Goal: Browse casually

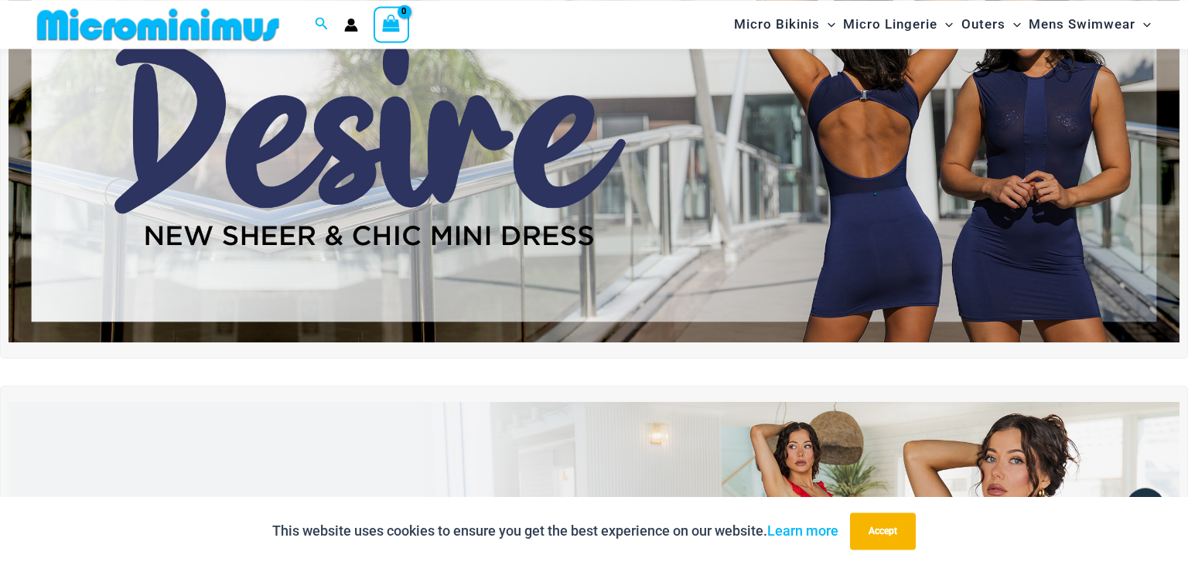
scroll to position [175, 0]
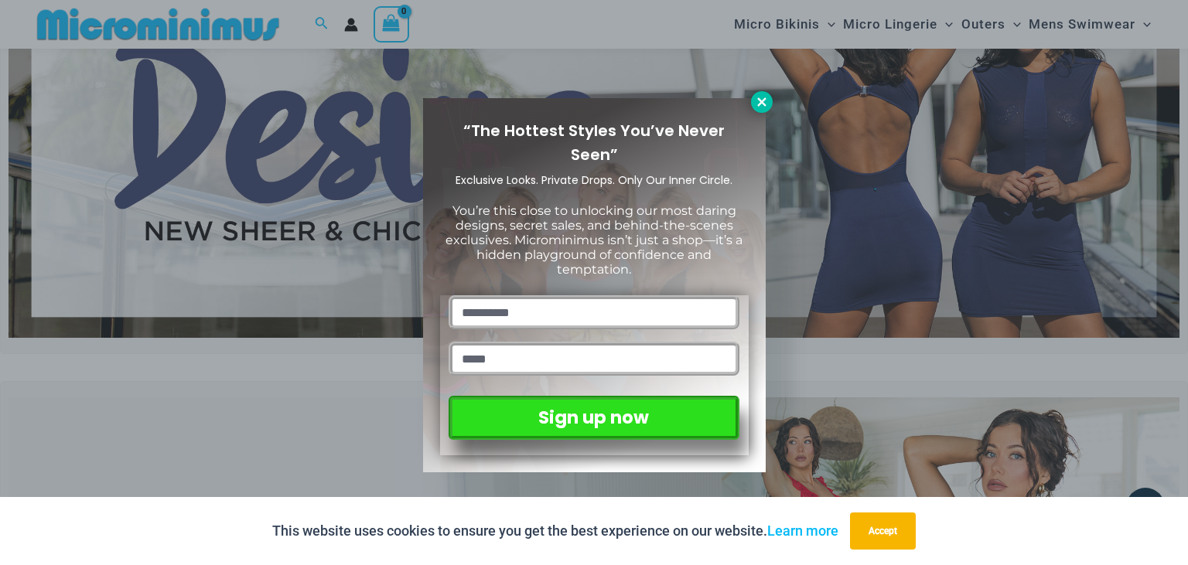
click at [765, 99] on icon at bounding box center [761, 101] width 9 height 9
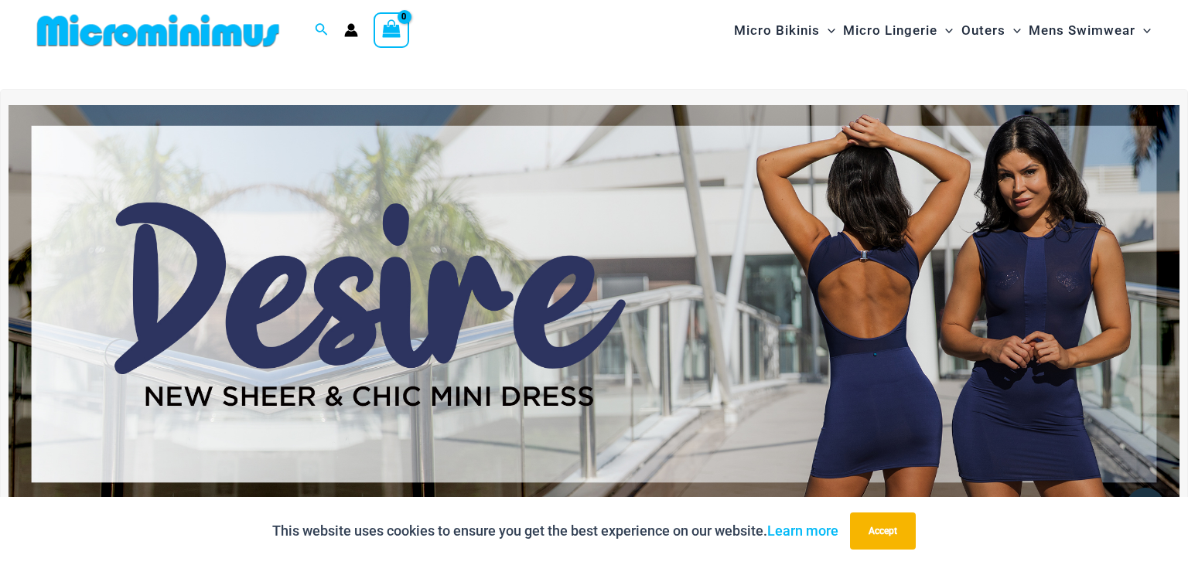
scroll to position [0, 0]
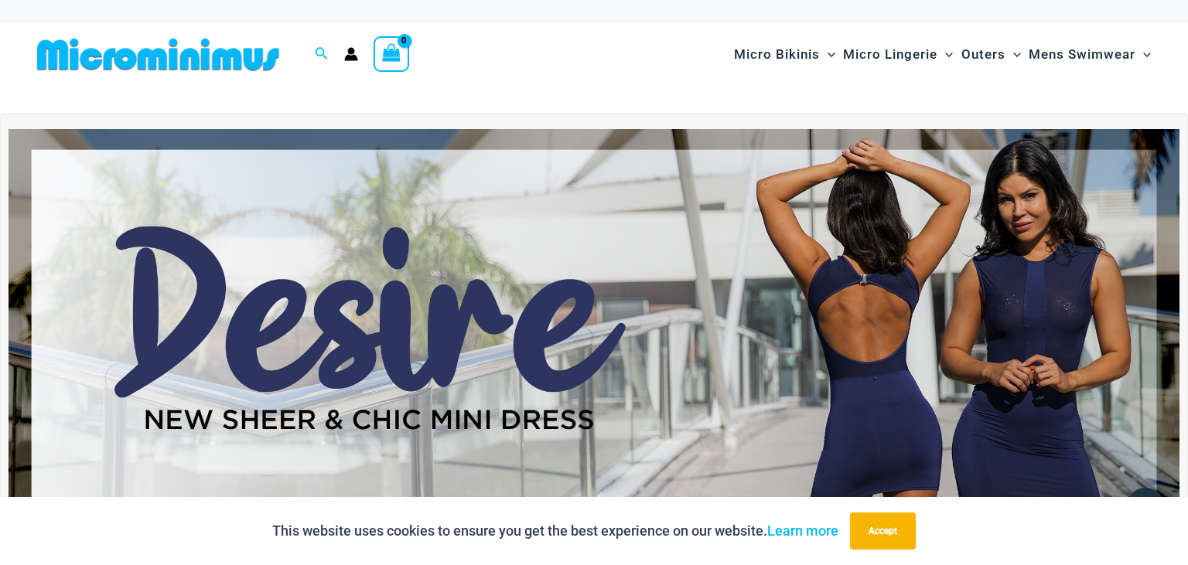
click at [921, 320] on img at bounding box center [594, 328] width 1171 height 398
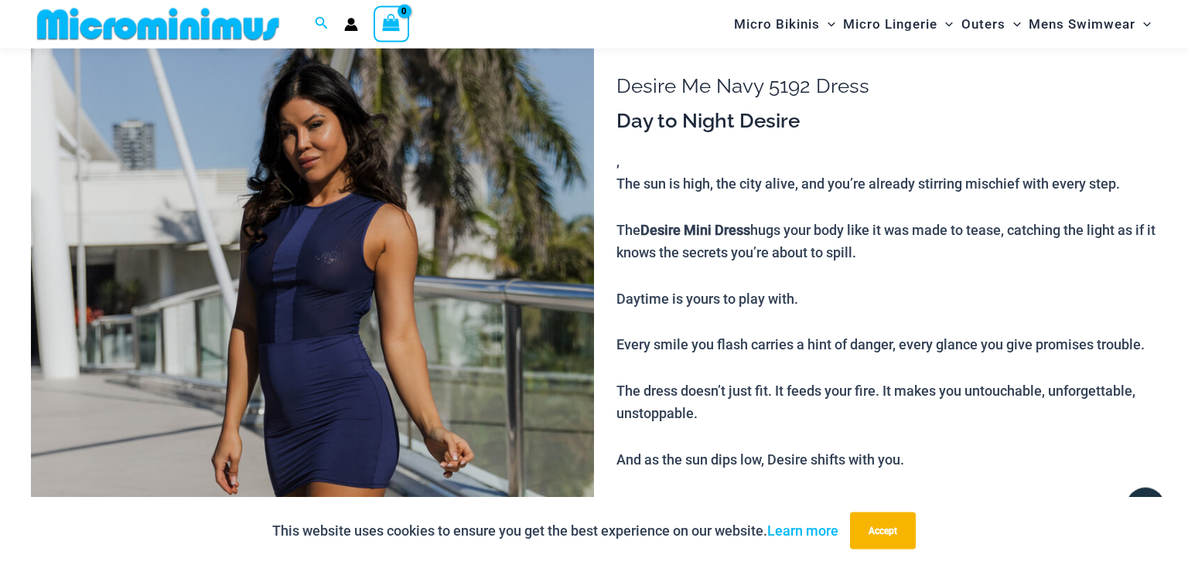
scroll to position [114, 0]
click at [321, 317] on img at bounding box center [312, 449] width 563 height 845
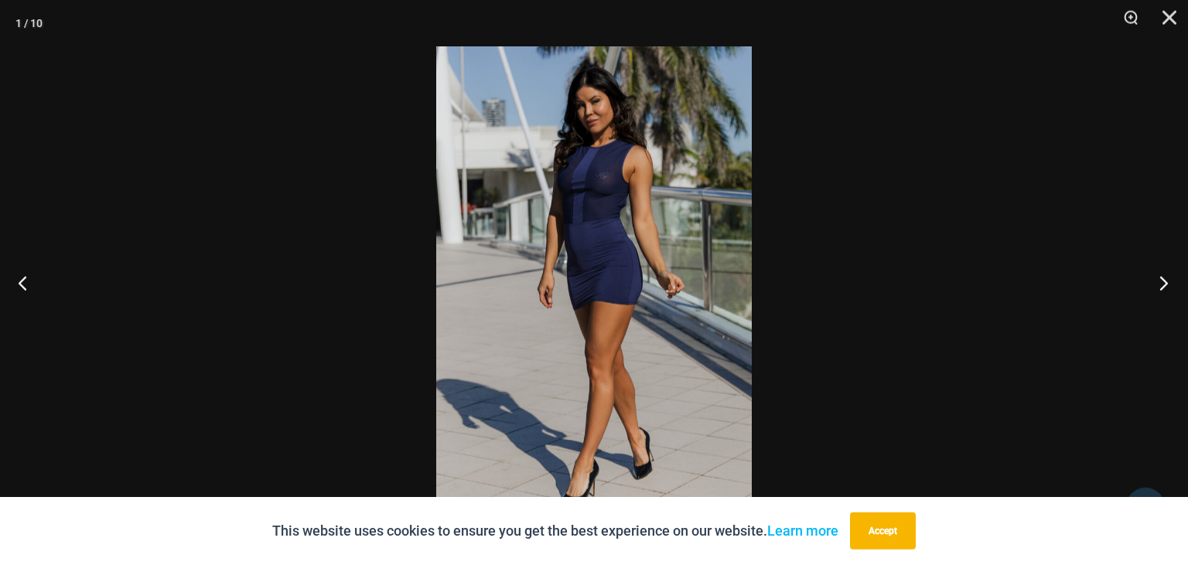
click at [1162, 277] on button "Next" at bounding box center [1159, 282] width 58 height 77
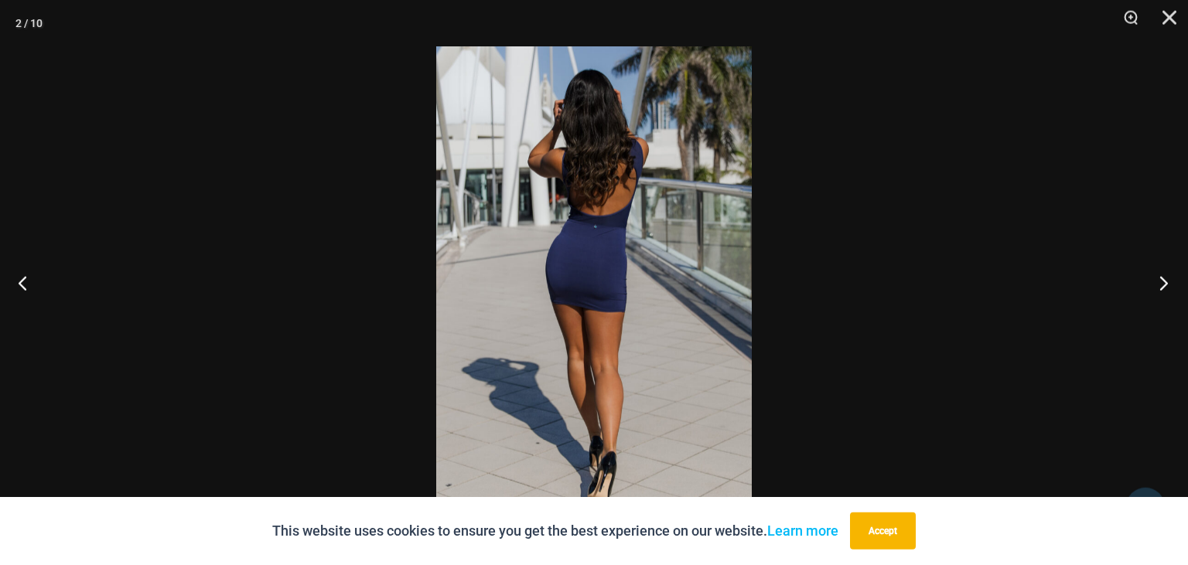
click at [1162, 277] on button "Next" at bounding box center [1159, 282] width 58 height 77
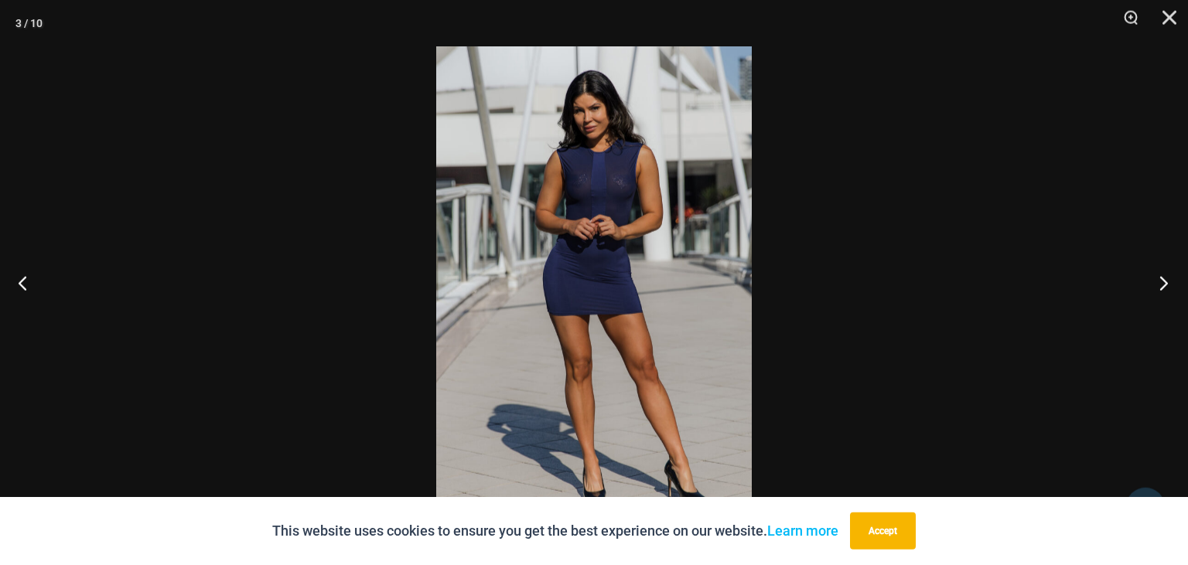
click at [1162, 277] on button "Next" at bounding box center [1159, 282] width 58 height 77
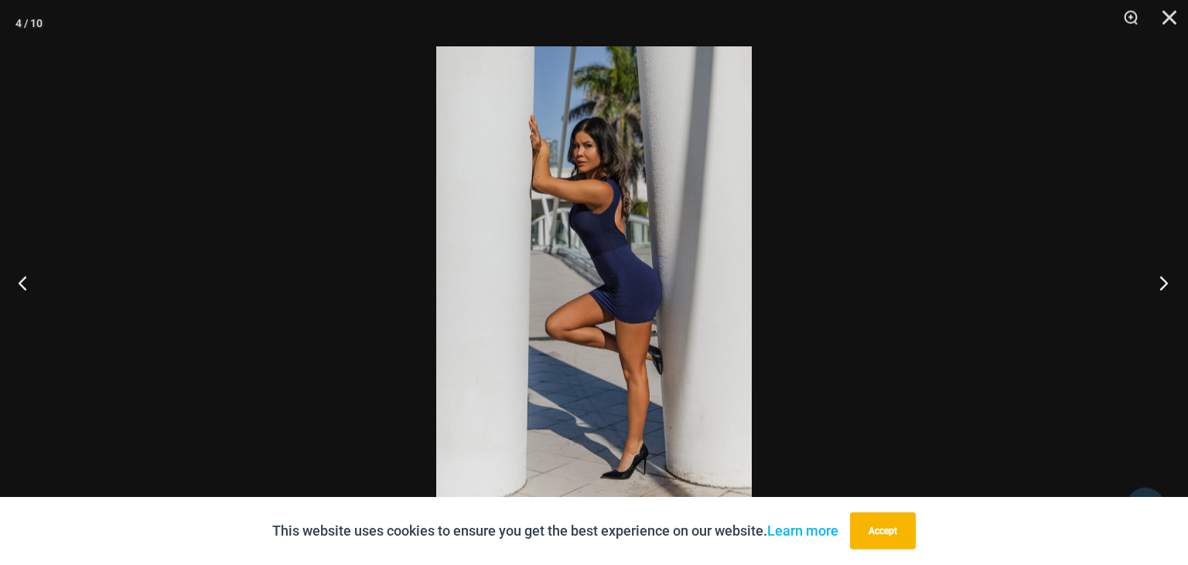
click at [1162, 277] on button "Next" at bounding box center [1159, 282] width 58 height 77
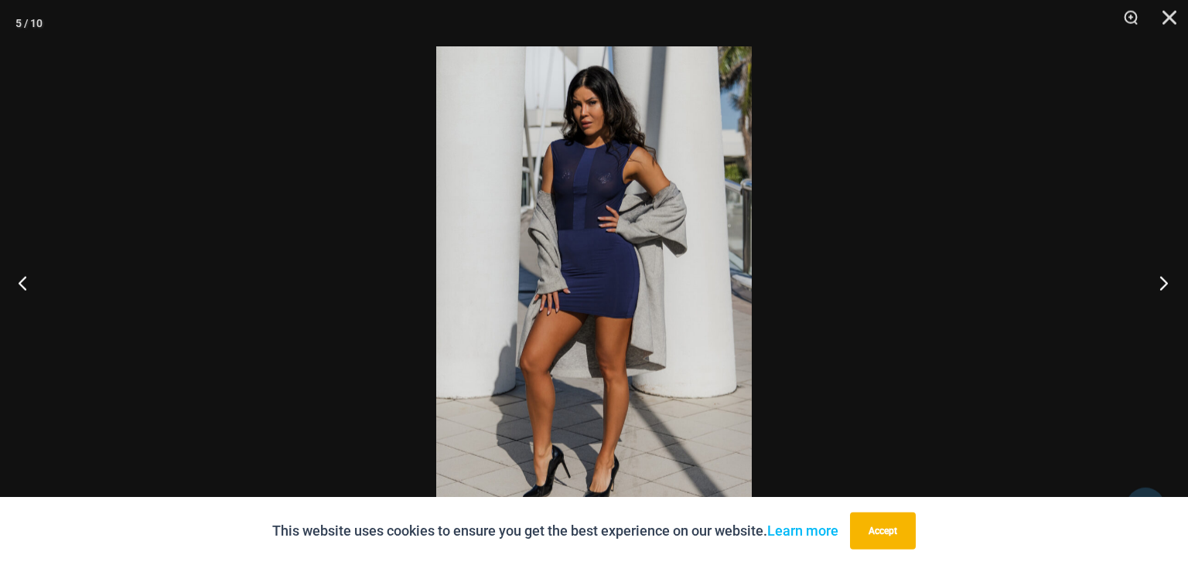
click at [1162, 277] on button "Next" at bounding box center [1159, 282] width 58 height 77
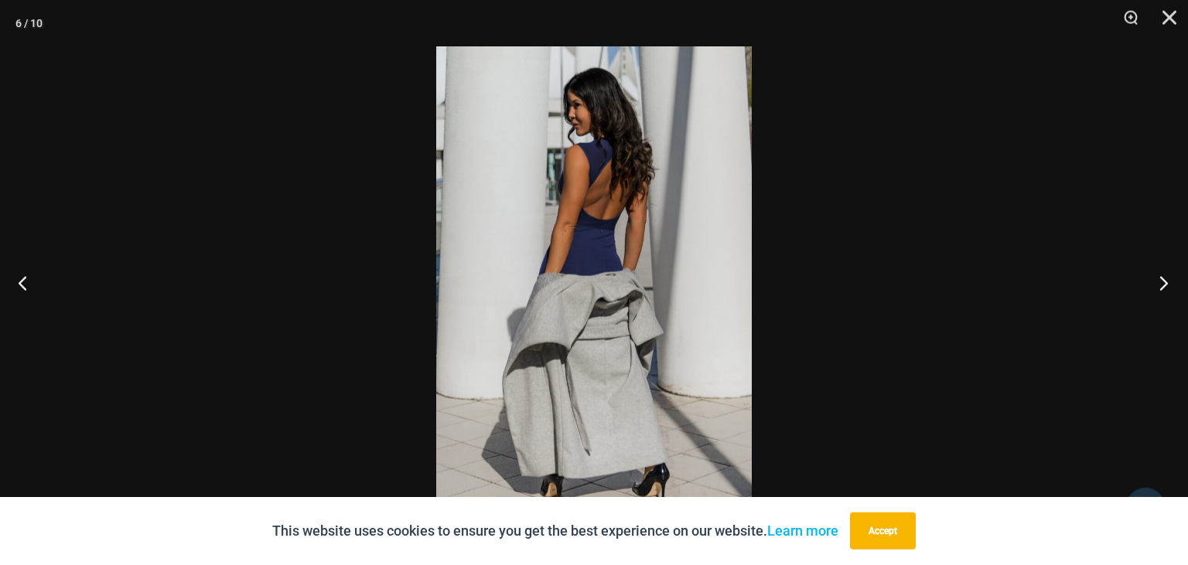
click at [1162, 277] on button "Next" at bounding box center [1159, 282] width 58 height 77
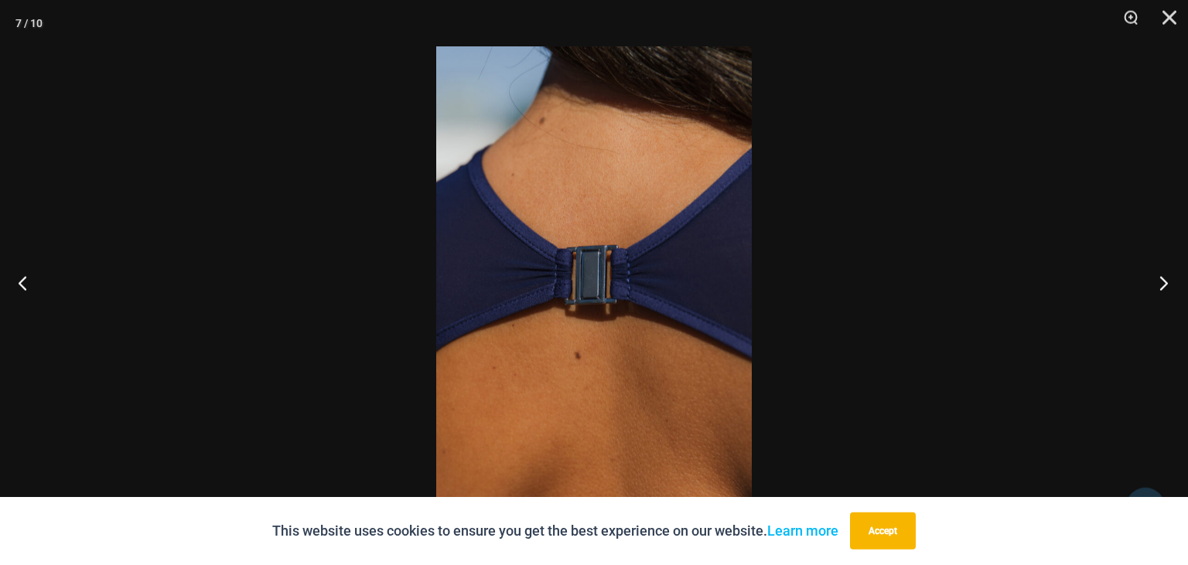
click at [1162, 277] on button "Next" at bounding box center [1159, 282] width 58 height 77
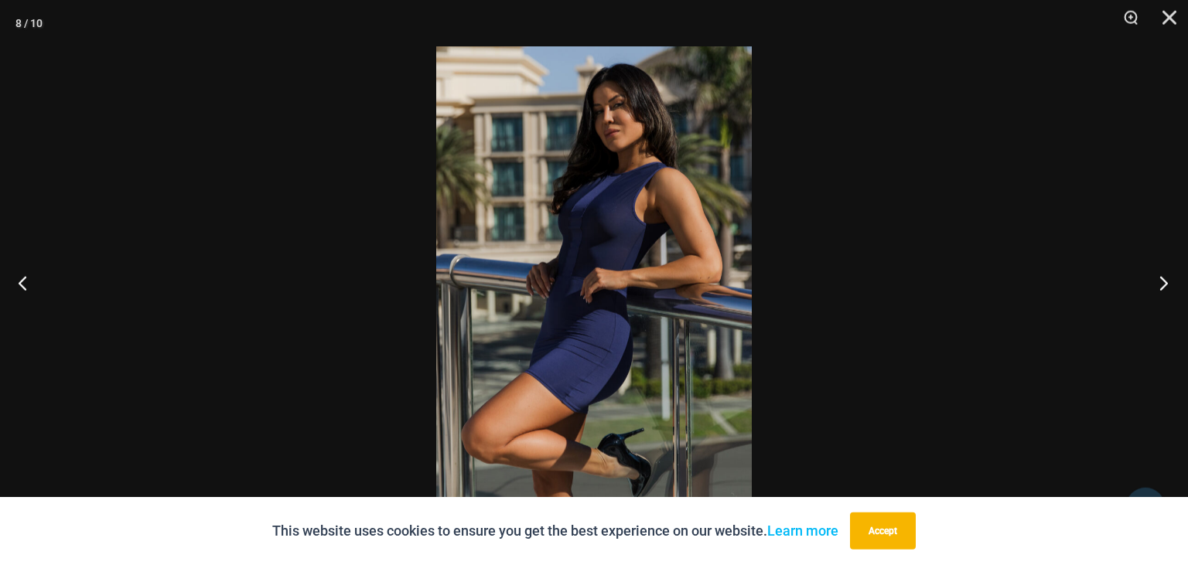
click at [1162, 277] on button "Next" at bounding box center [1159, 282] width 58 height 77
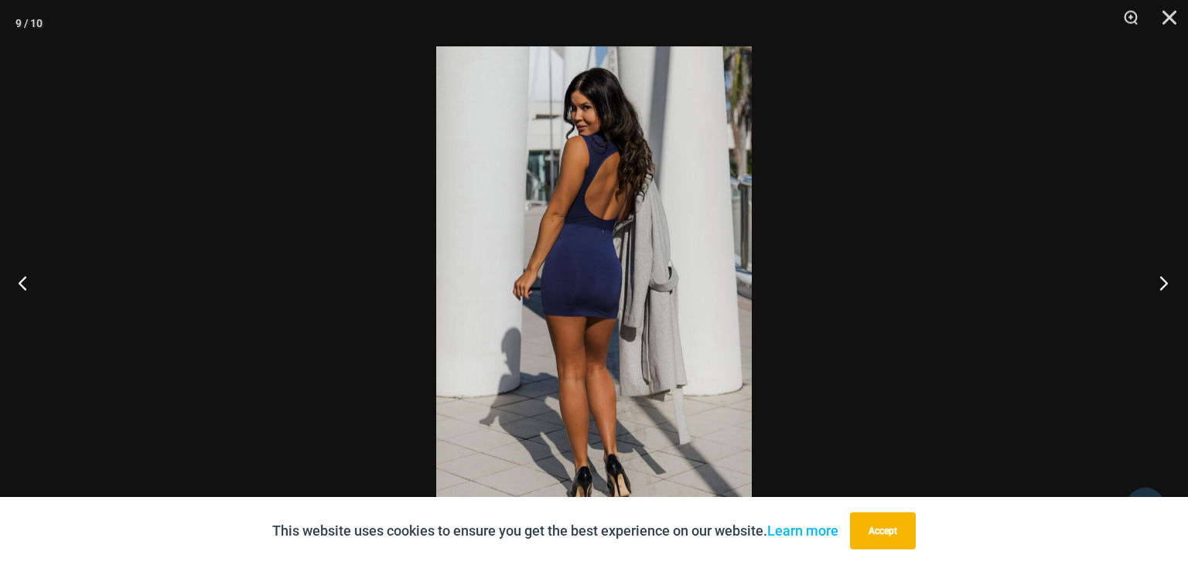
click at [1162, 277] on button "Next" at bounding box center [1159, 282] width 58 height 77
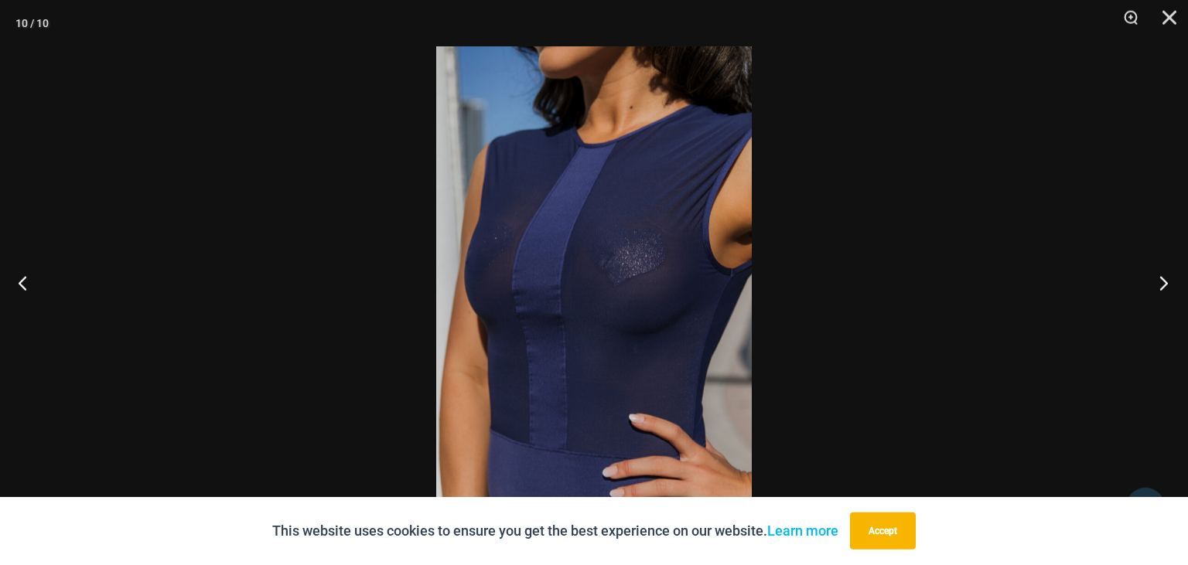
click at [1162, 277] on button "Next" at bounding box center [1159, 282] width 58 height 77
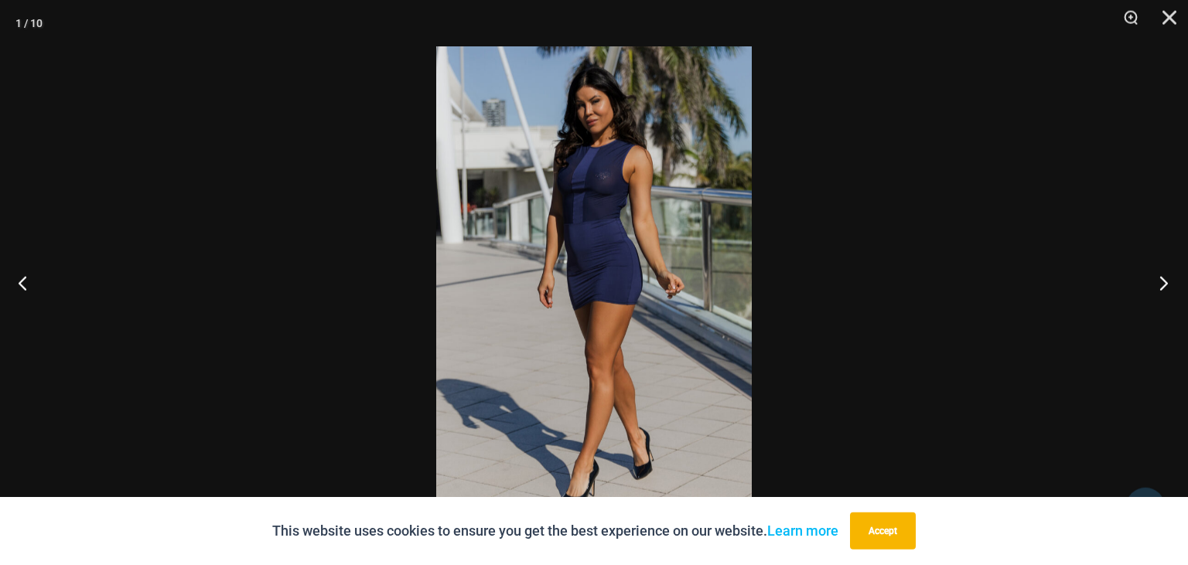
click at [1162, 277] on button "Next" at bounding box center [1159, 282] width 58 height 77
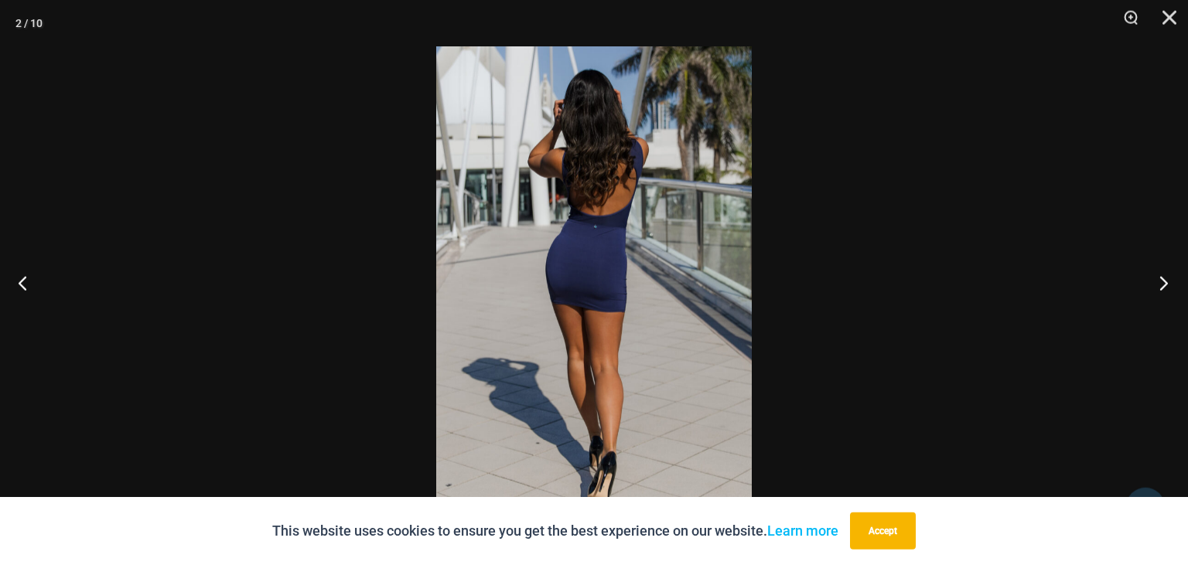
click at [1162, 277] on button "Next" at bounding box center [1159, 282] width 58 height 77
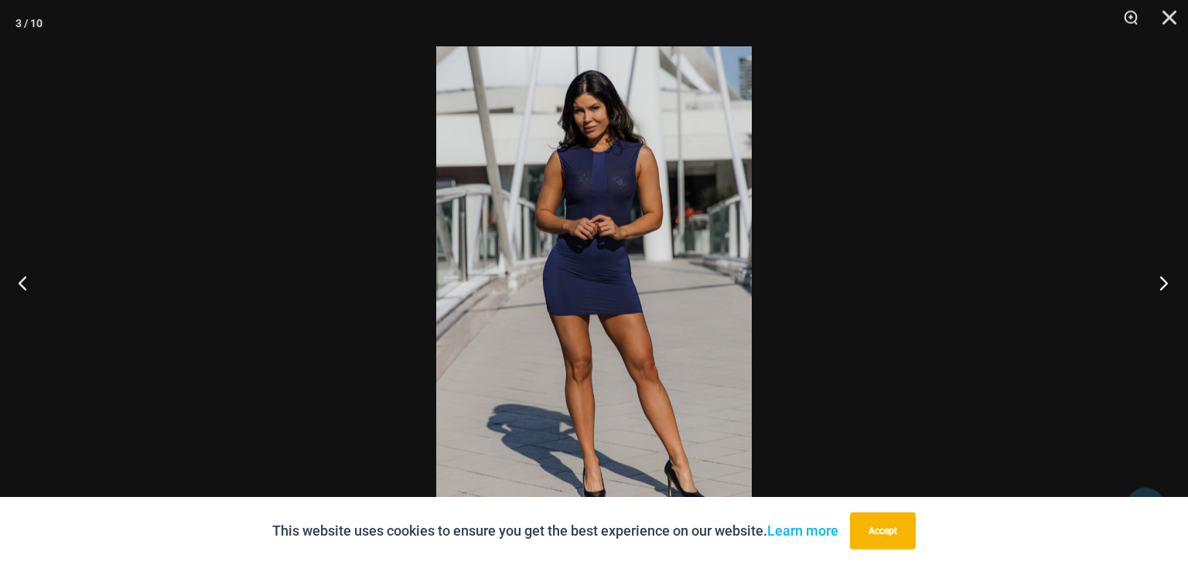
click at [1162, 277] on button "Next" at bounding box center [1159, 282] width 58 height 77
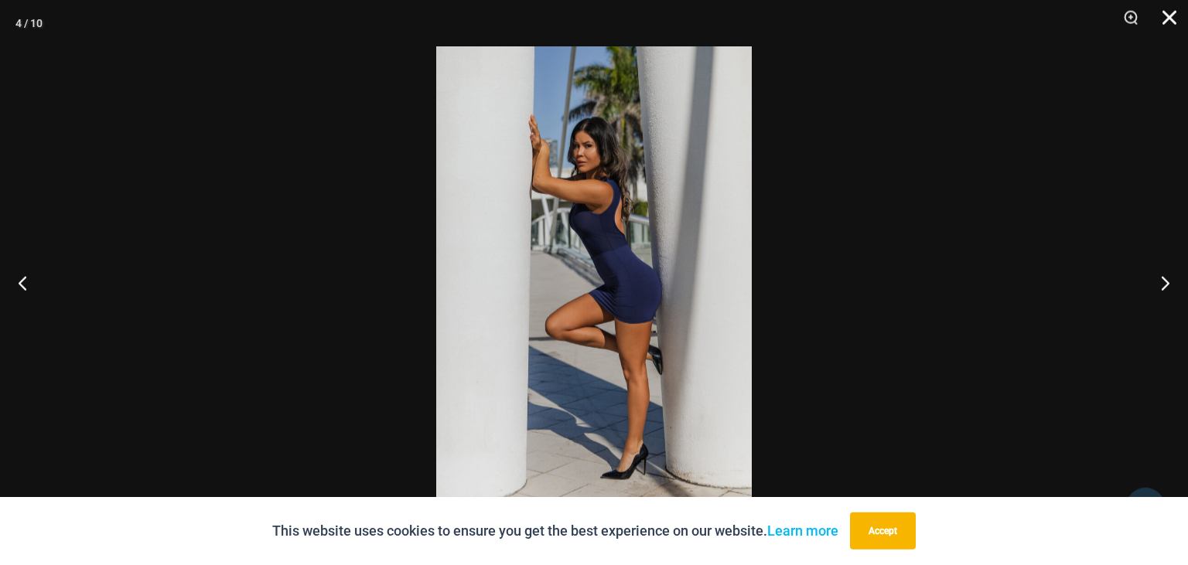
click at [1170, 15] on button "Close" at bounding box center [1164, 23] width 39 height 46
